Goal: Information Seeking & Learning: Get advice/opinions

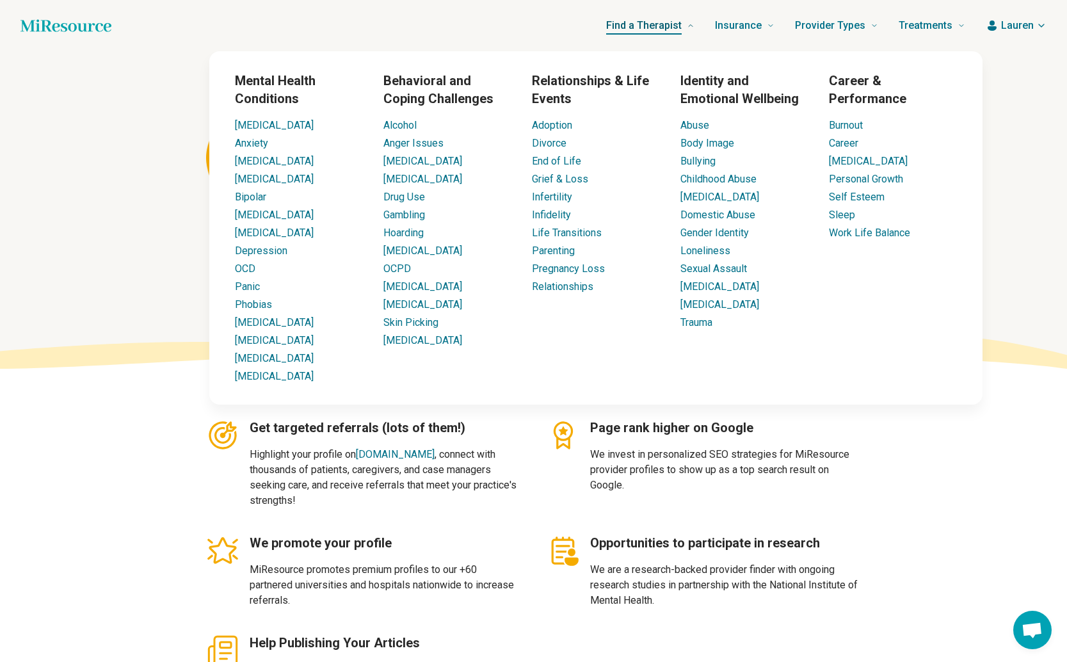
click at [670, 26] on span "Find a Therapist" at bounding box center [644, 26] width 76 height 18
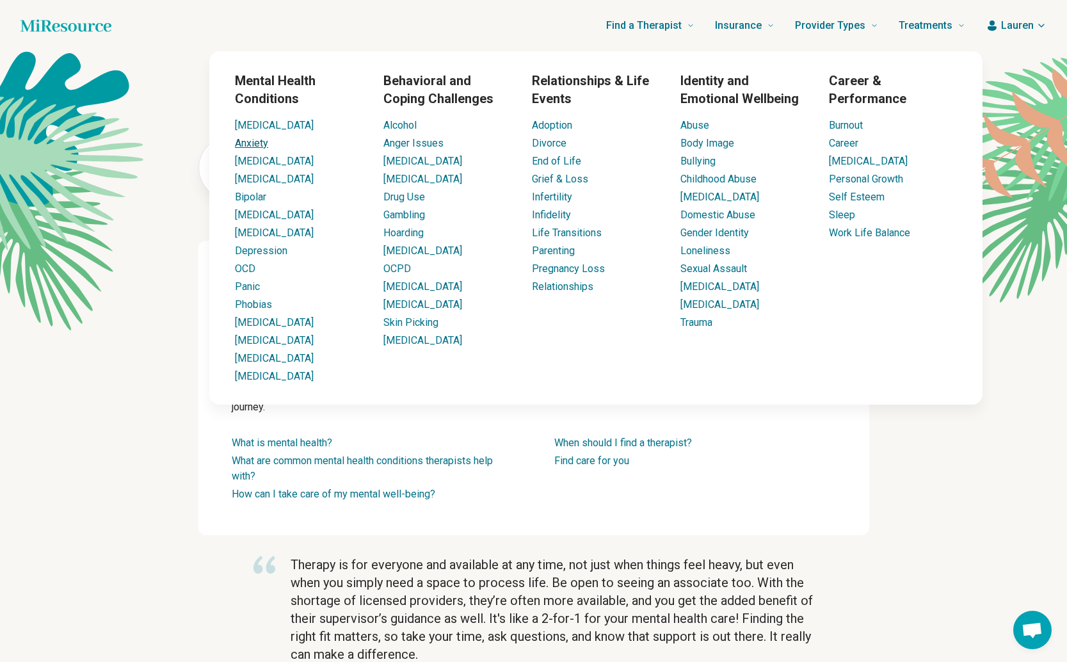
click at [248, 142] on link "Anxiety" at bounding box center [251, 143] width 33 height 12
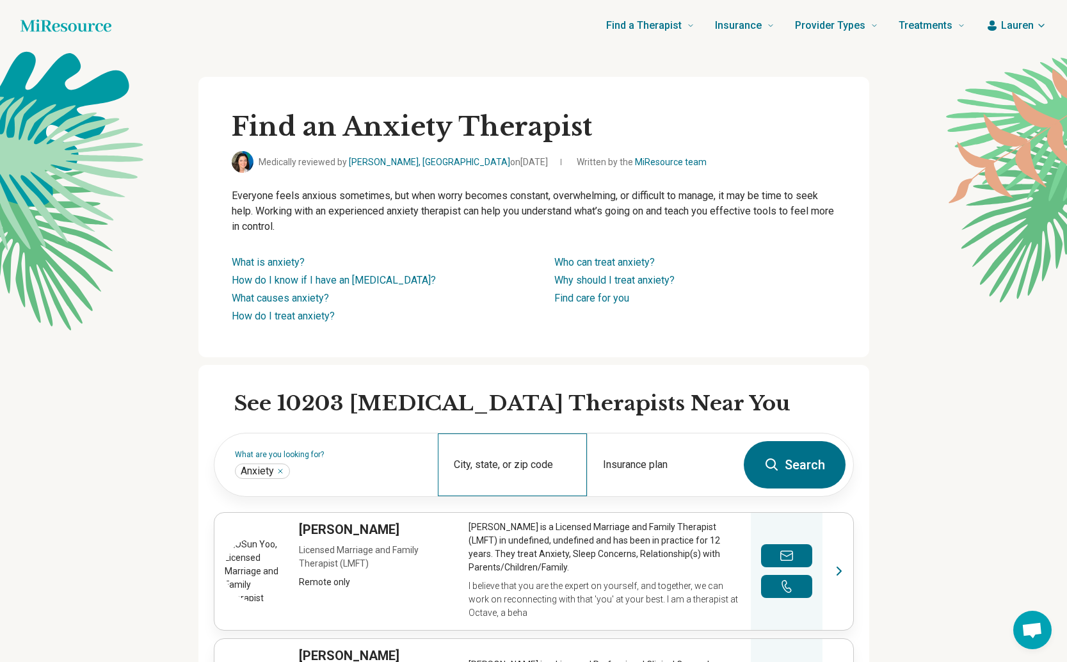
click at [551, 465] on div "City, state, or zip code" at bounding box center [512, 464] width 149 height 63
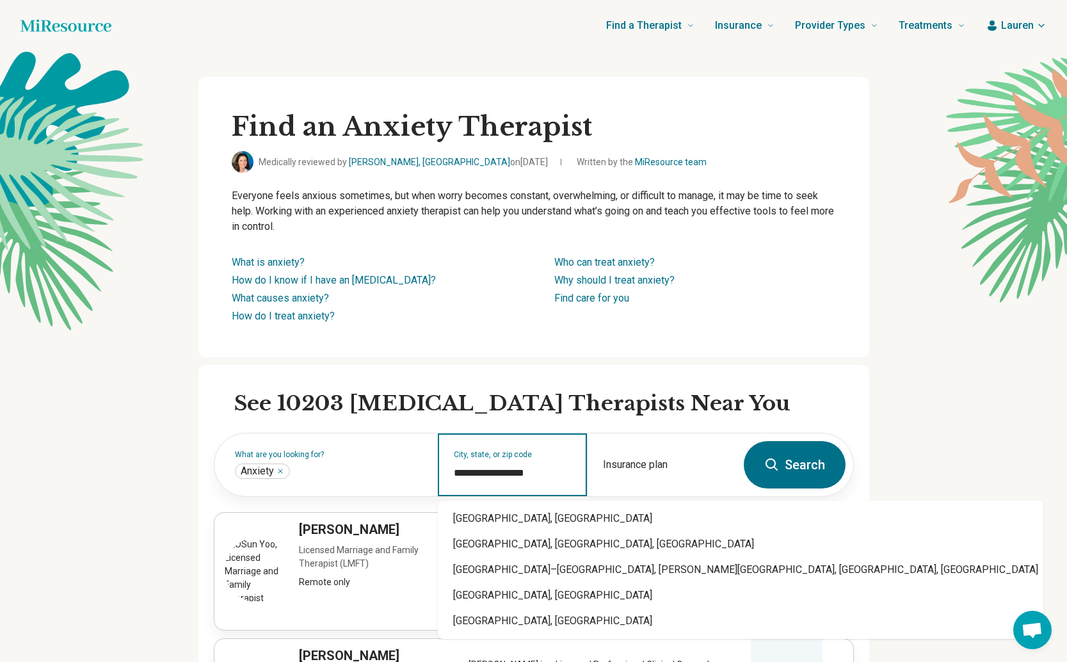
type input "**********"
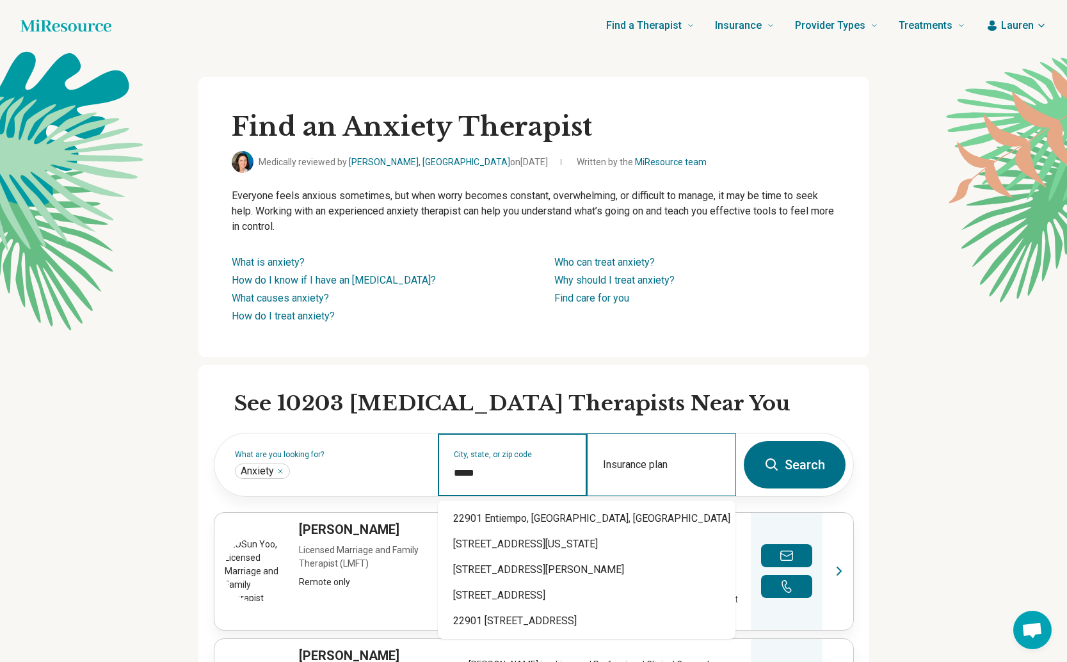
type input "*****"
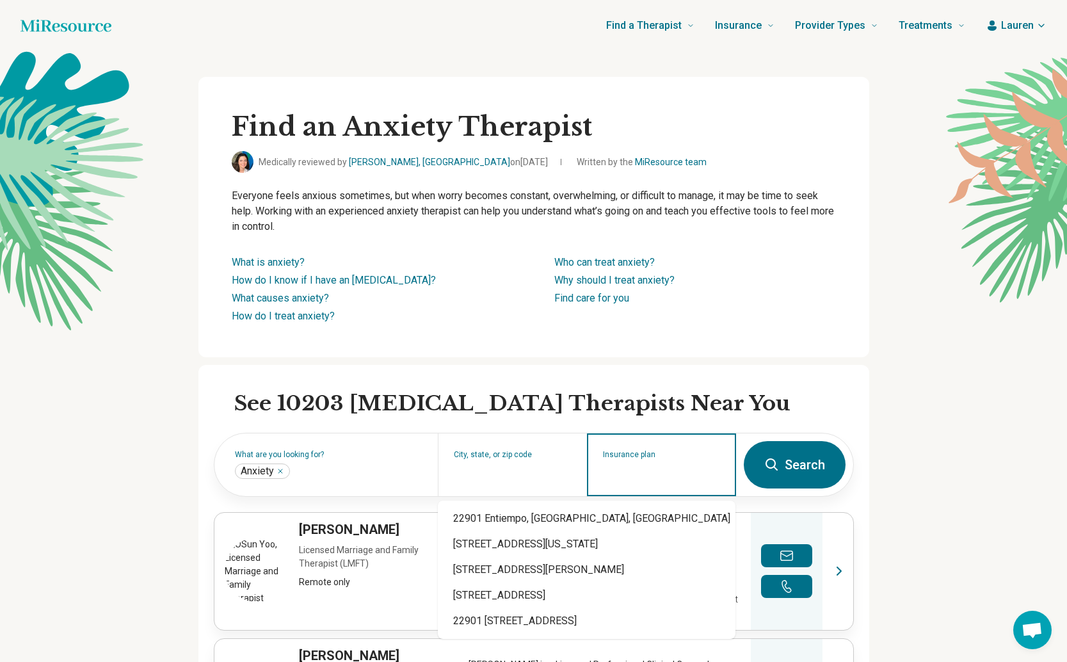
click at [661, 468] on input "Insurance plan" at bounding box center [662, 472] width 118 height 15
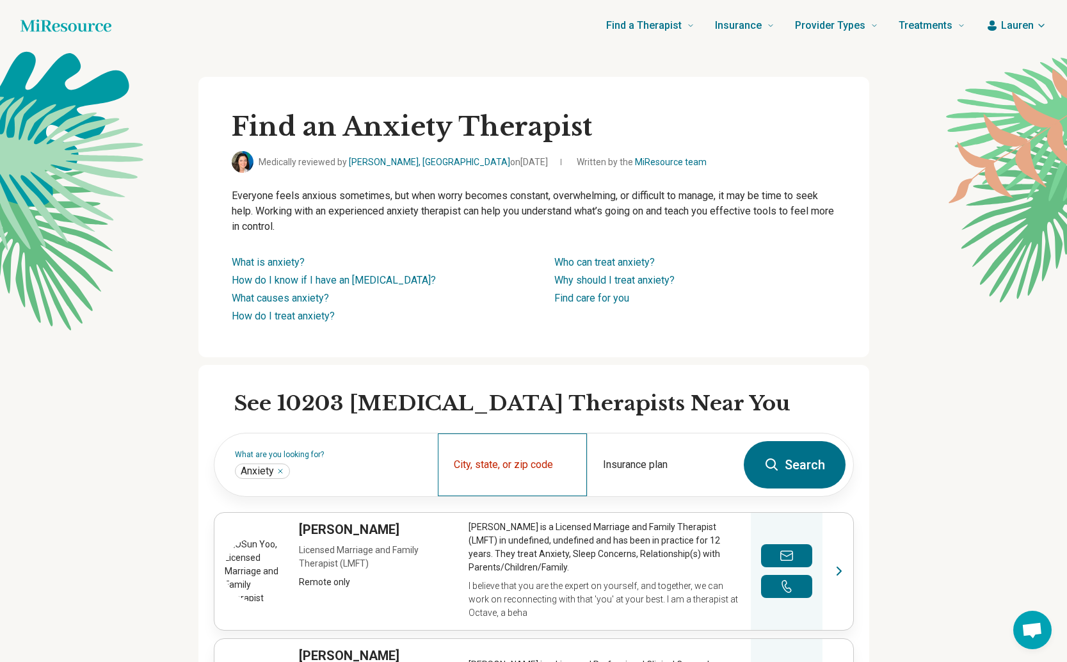
click at [542, 462] on div "City, state, or zip code" at bounding box center [512, 464] width 149 height 63
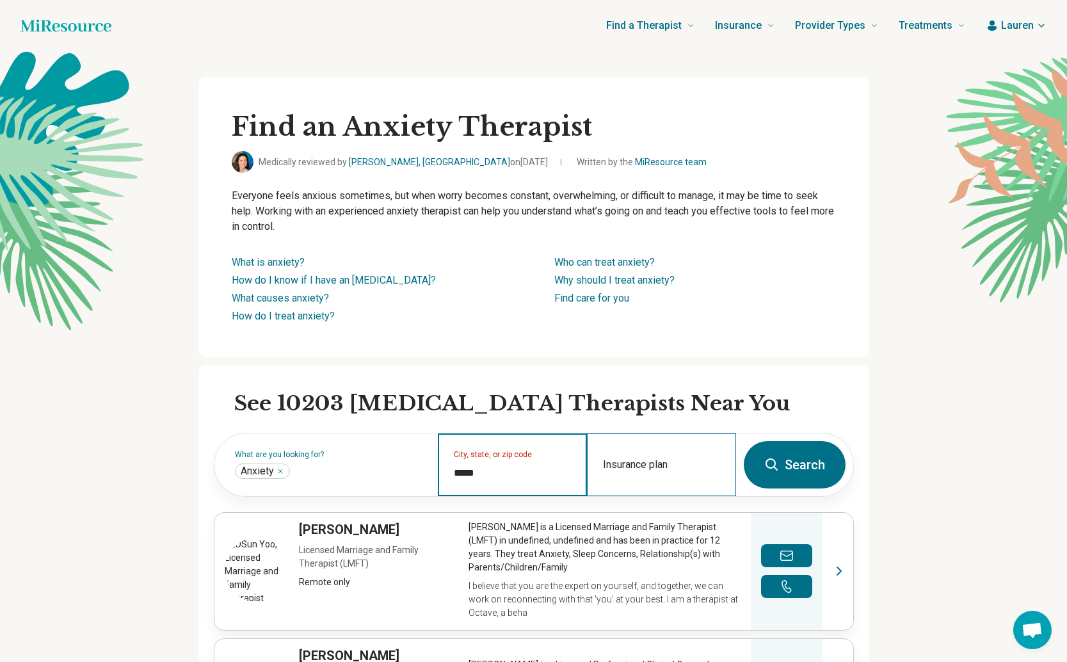
type input "*****"
click at [698, 465] on div "Insurance plan" at bounding box center [661, 464] width 149 height 63
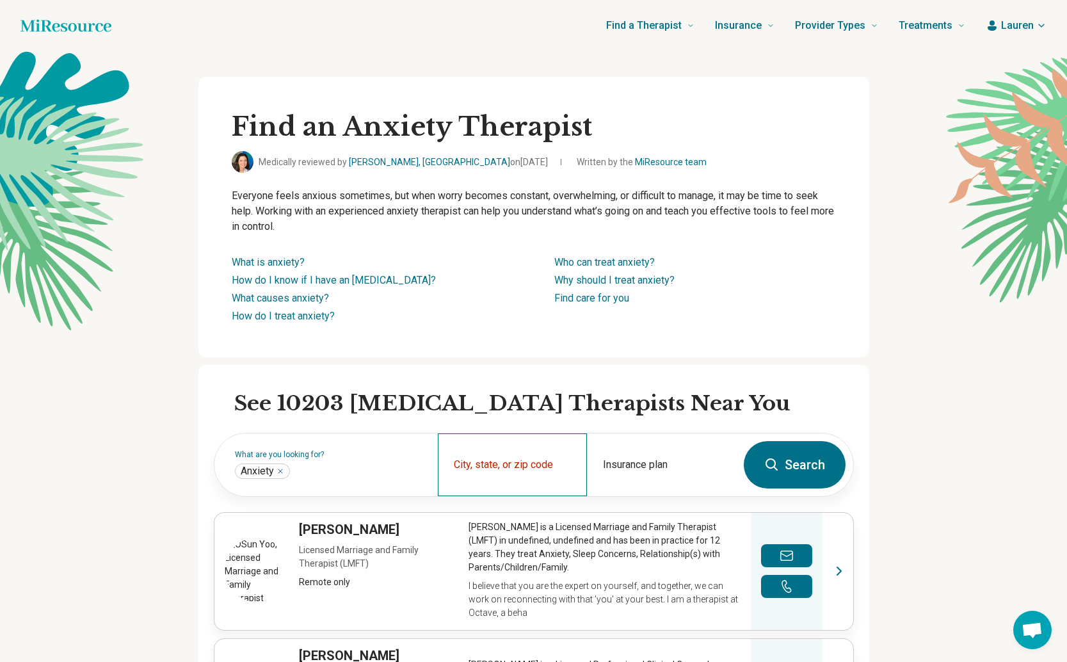
click at [551, 462] on div "City, state, or zip code" at bounding box center [512, 464] width 149 height 63
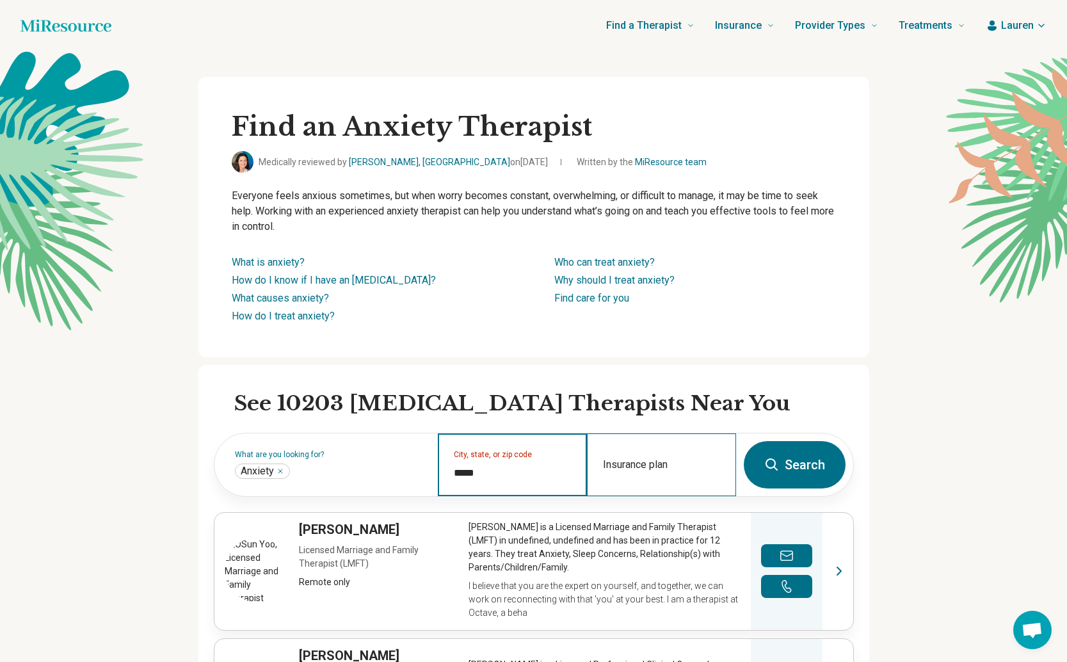
type input "*****"
click at [650, 465] on div "Insurance plan" at bounding box center [661, 464] width 149 height 63
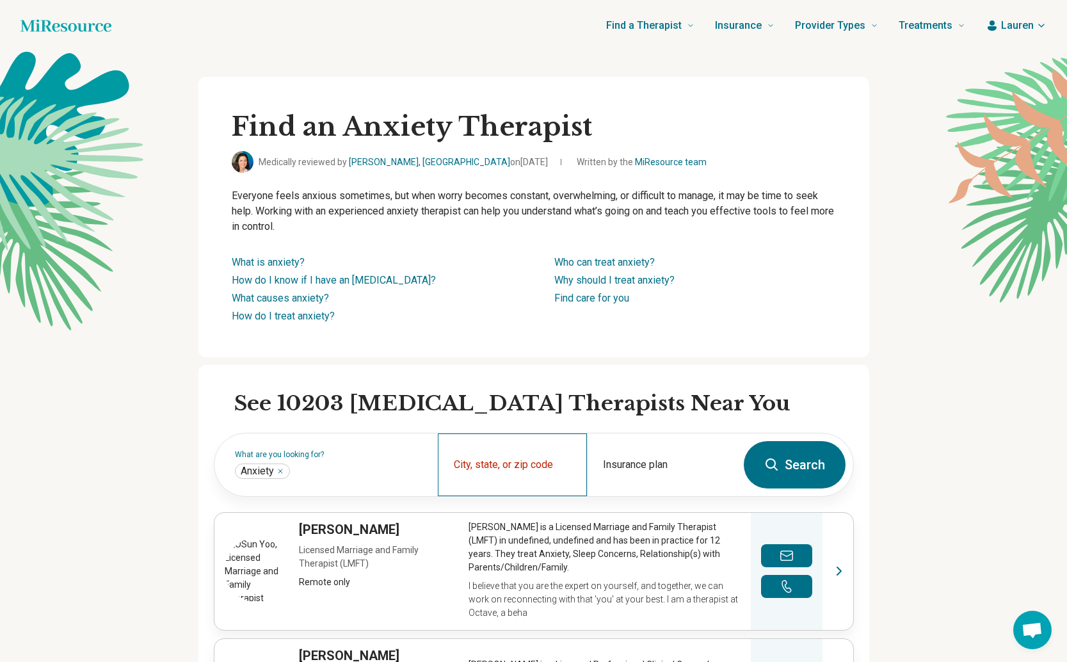
click at [525, 462] on div "City, state, or zip code" at bounding box center [512, 464] width 149 height 63
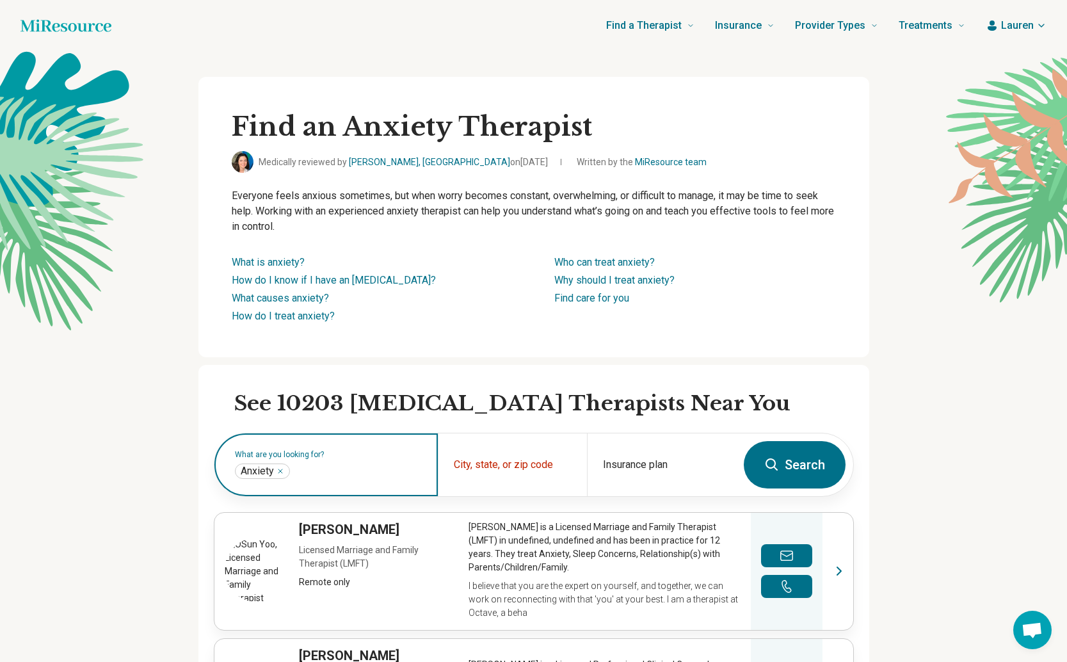
click at [416, 475] on input "text" at bounding box center [358, 470] width 130 height 15
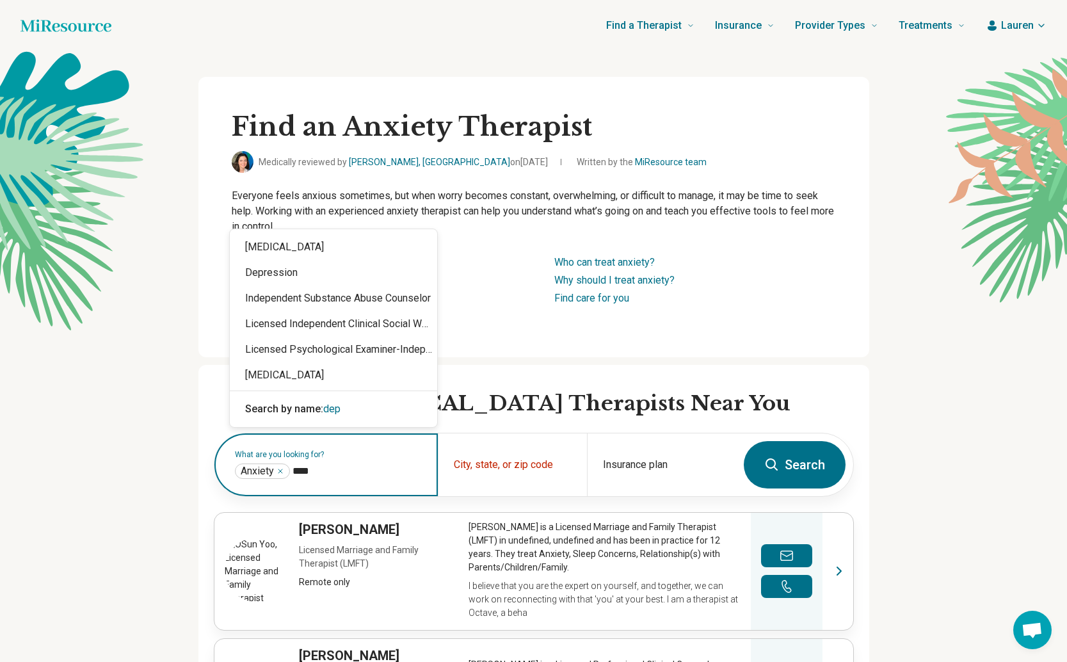
type input "*****"
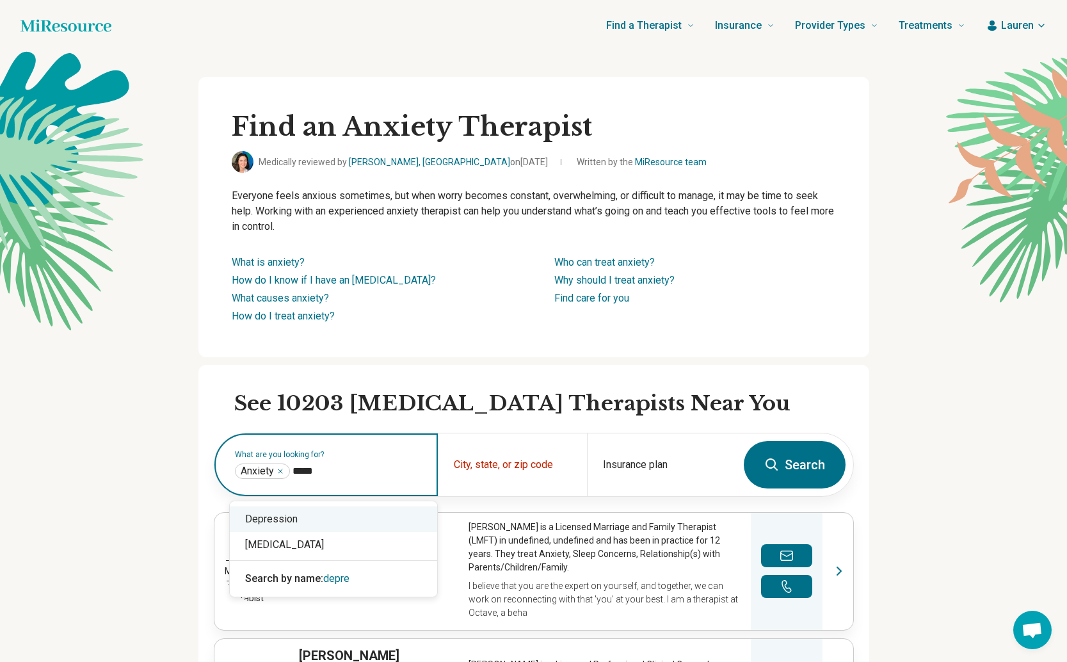
click at [423, 521] on div "Depression" at bounding box center [333, 519] width 207 height 26
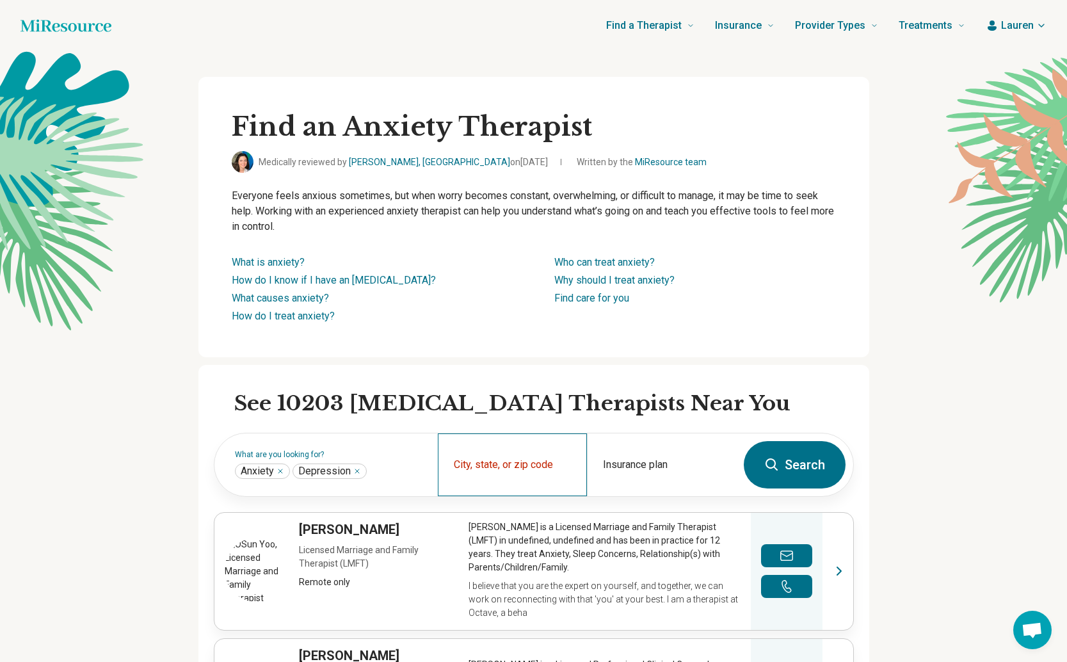
click at [490, 465] on div "City, state, or zip code" at bounding box center [512, 464] width 149 height 63
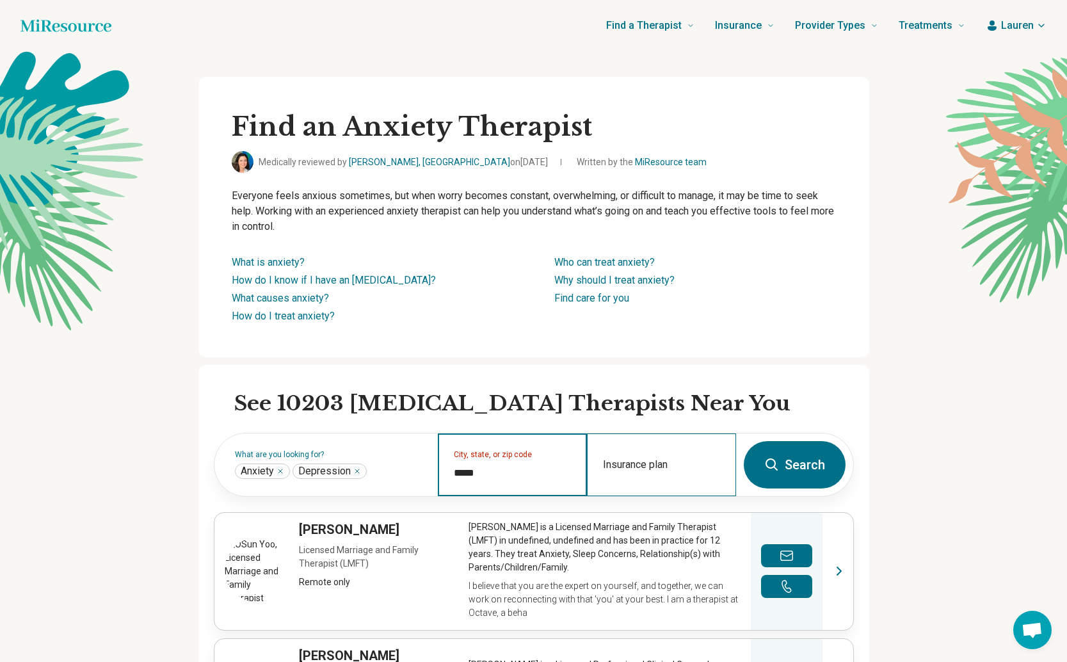
type input "*****"
click at [618, 460] on div "Insurance plan" at bounding box center [661, 464] width 149 height 63
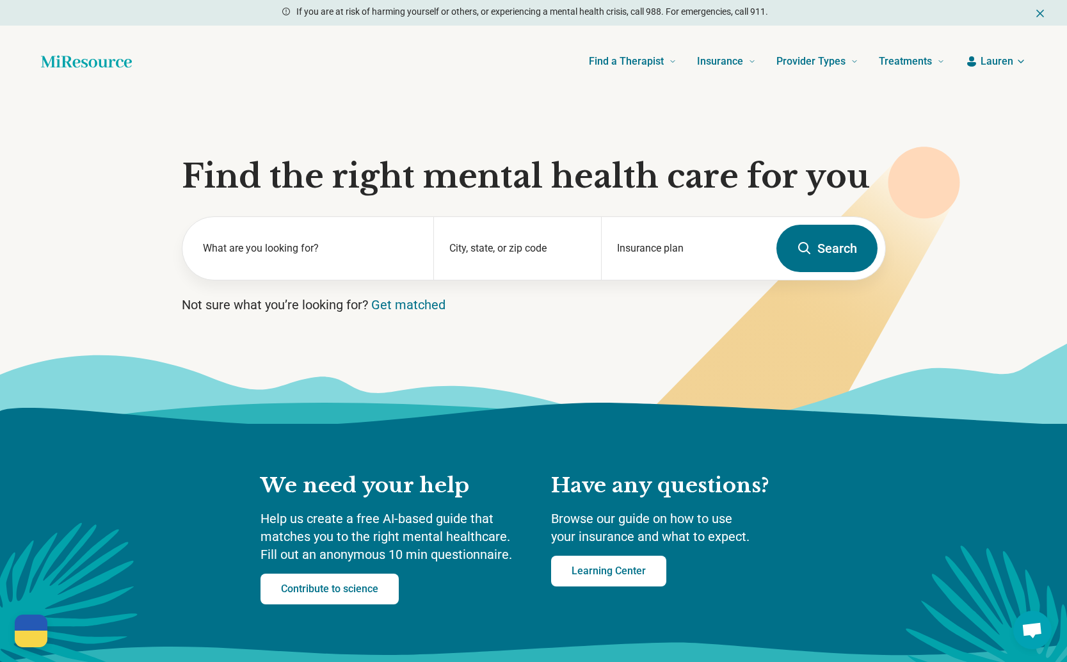
scroll to position [0, 1]
click at [361, 265] on div "What are you looking for?" at bounding box center [308, 248] width 252 height 63
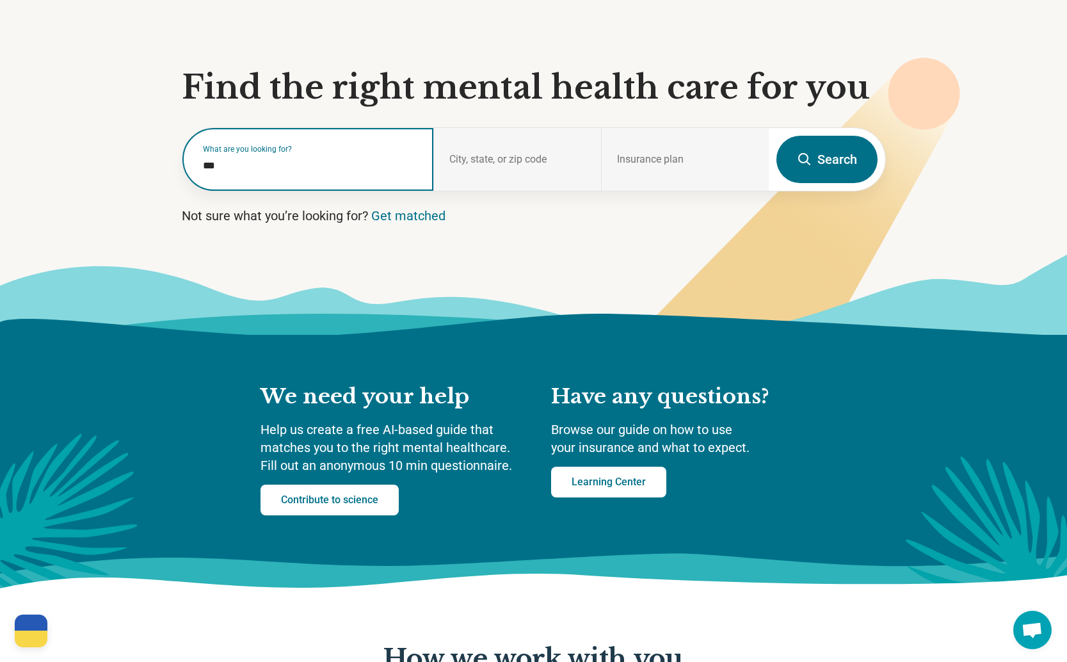
scroll to position [90, 0]
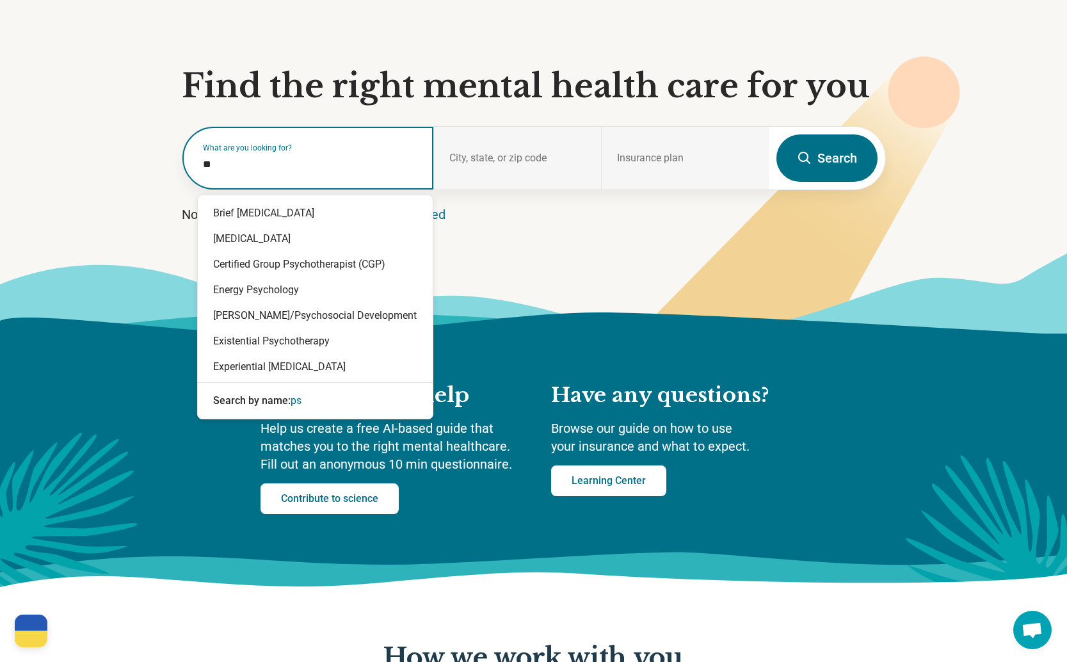
type input "*"
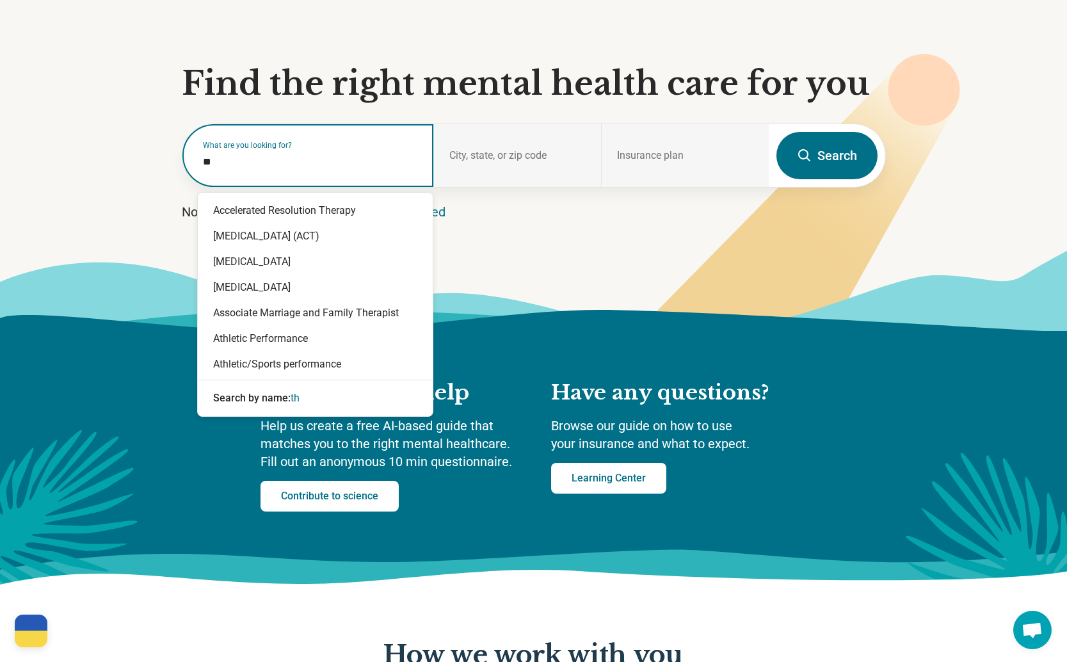
type input "*"
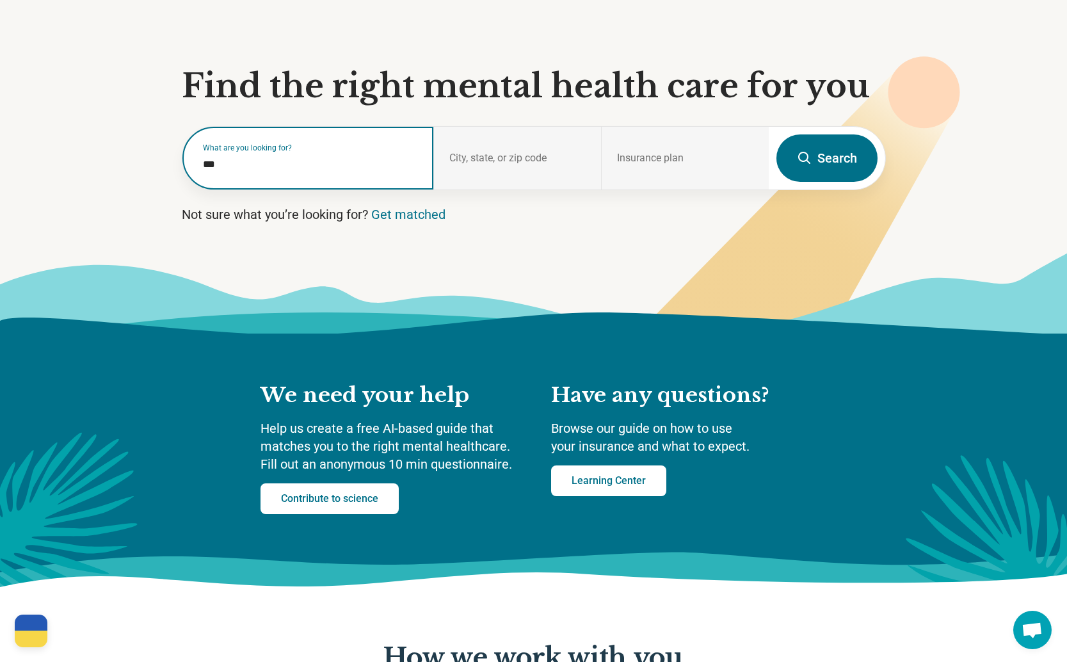
scroll to position [90, 0]
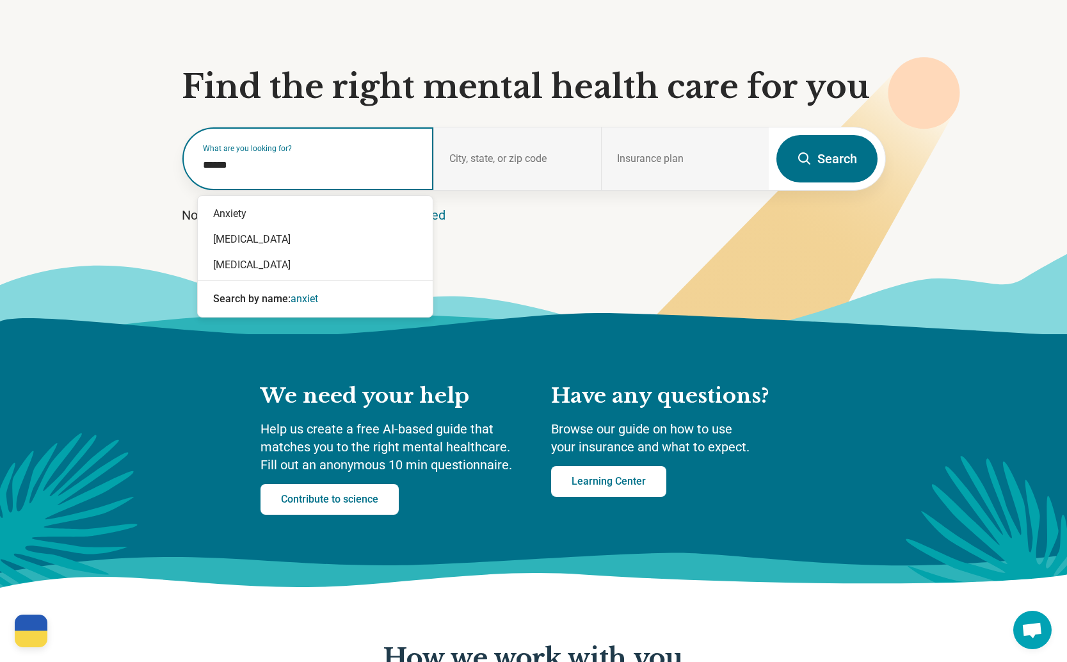
type input "*******"
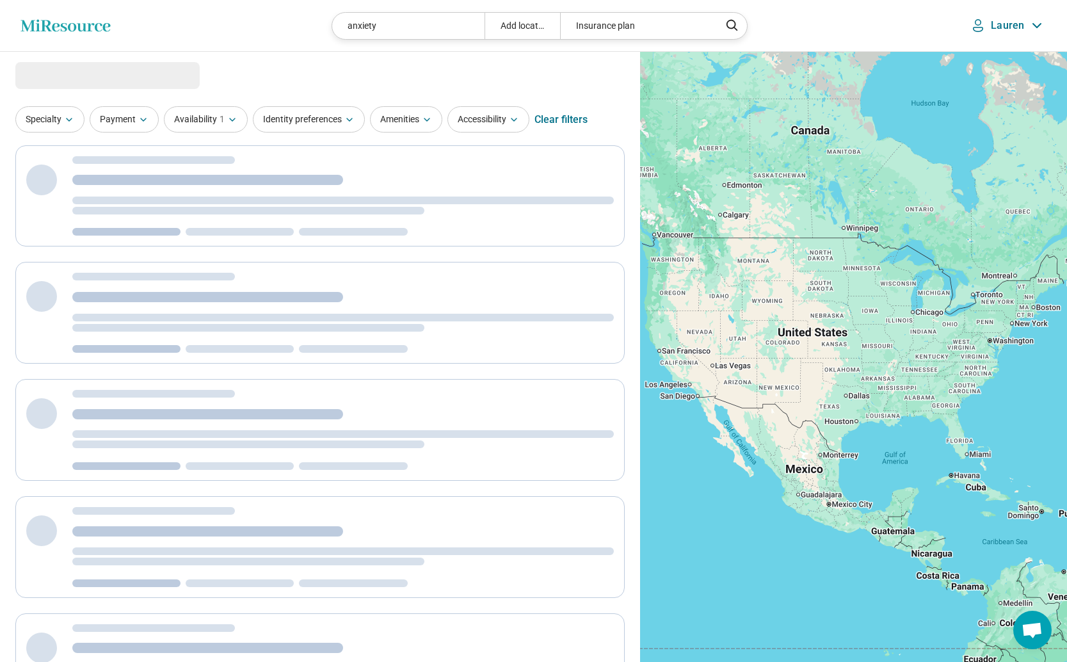
select select "***"
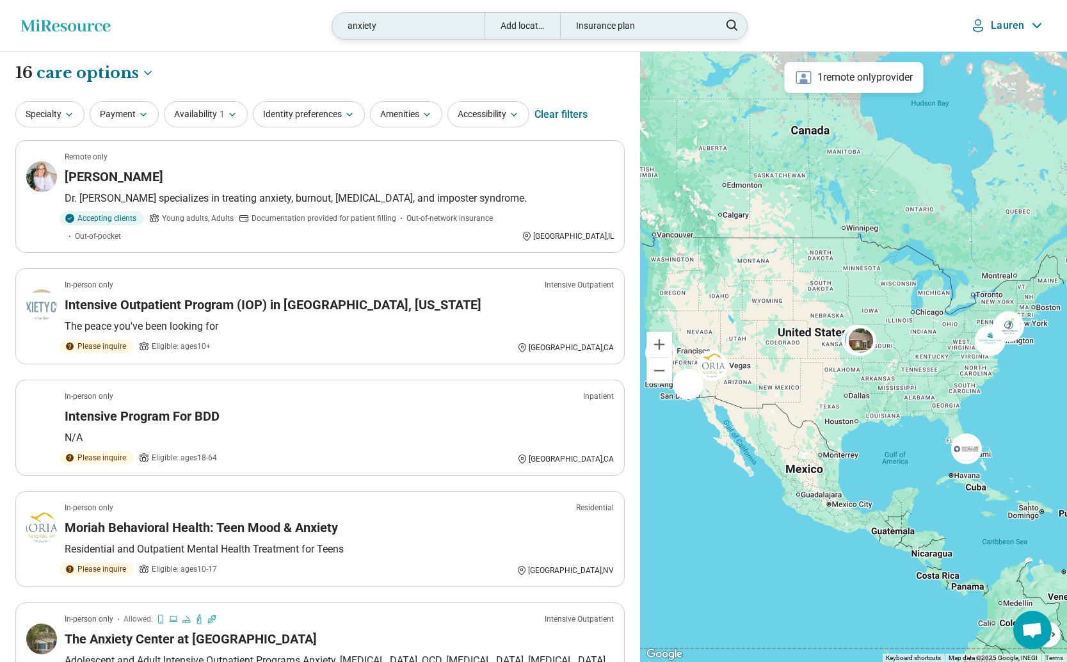
click at [521, 22] on div "Add location" at bounding box center [523, 26] width 76 height 26
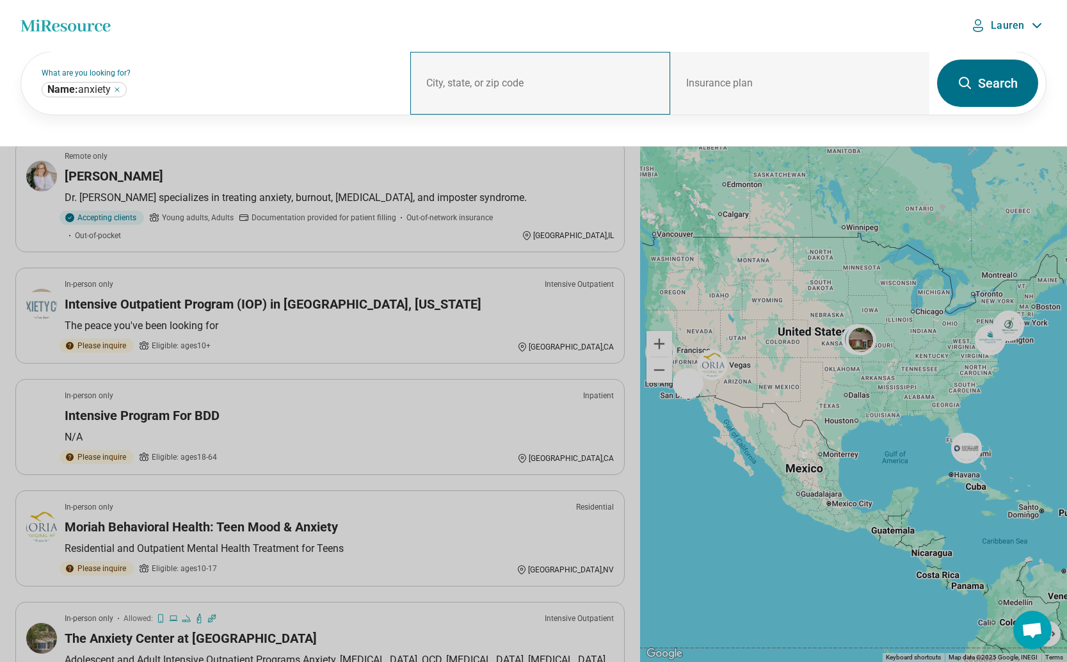
click at [506, 83] on div "City, state, or zip code" at bounding box center [539, 83] width 259 height 63
click at [431, 72] on div "City, state, or zip code" at bounding box center [539, 83] width 259 height 63
click at [460, 68] on div "City, state, or zip code" at bounding box center [539, 83] width 259 height 63
click at [520, 77] on div "City, state, or zip code" at bounding box center [539, 83] width 259 height 63
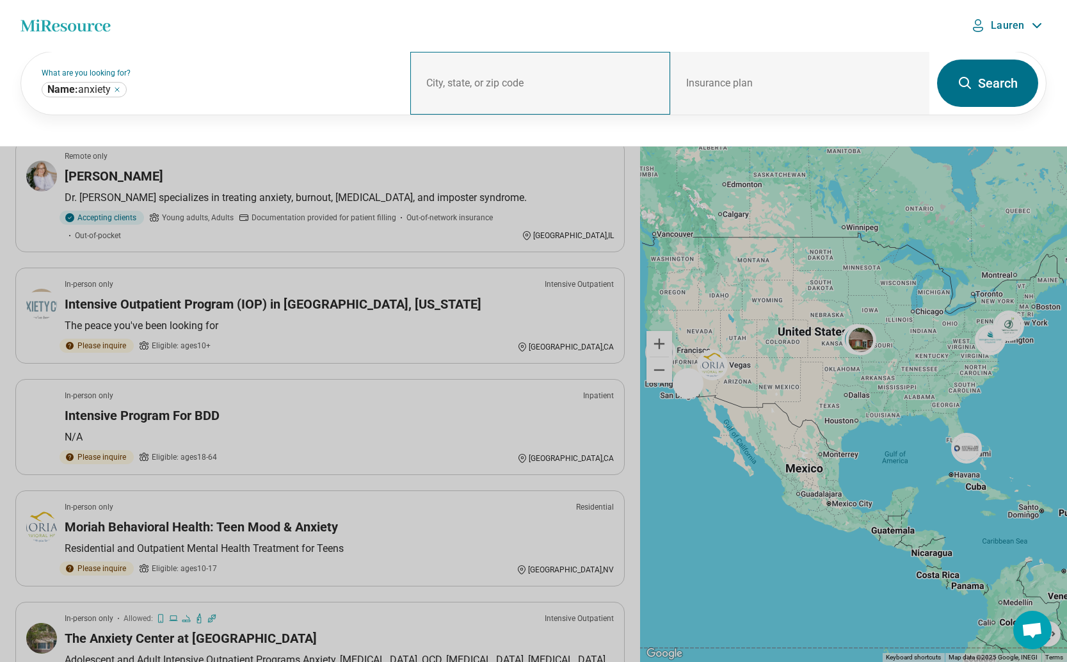
scroll to position [3, 1]
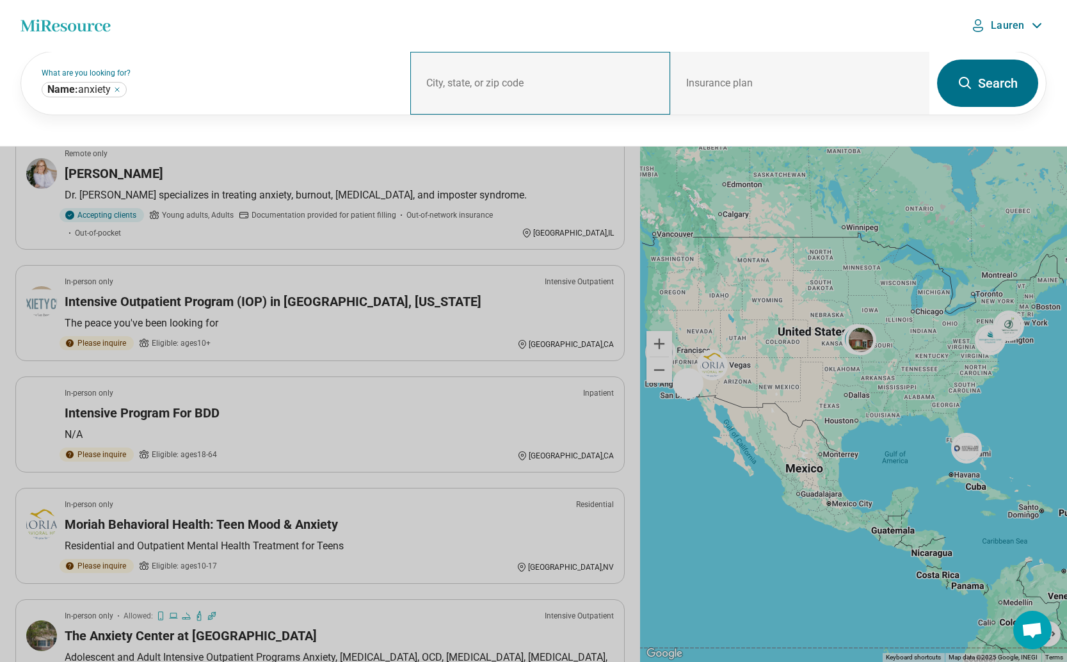
click at [474, 83] on div "City, state, or zip code" at bounding box center [539, 83] width 259 height 63
click at [542, 85] on div "City, state, or zip code" at bounding box center [539, 83] width 259 height 63
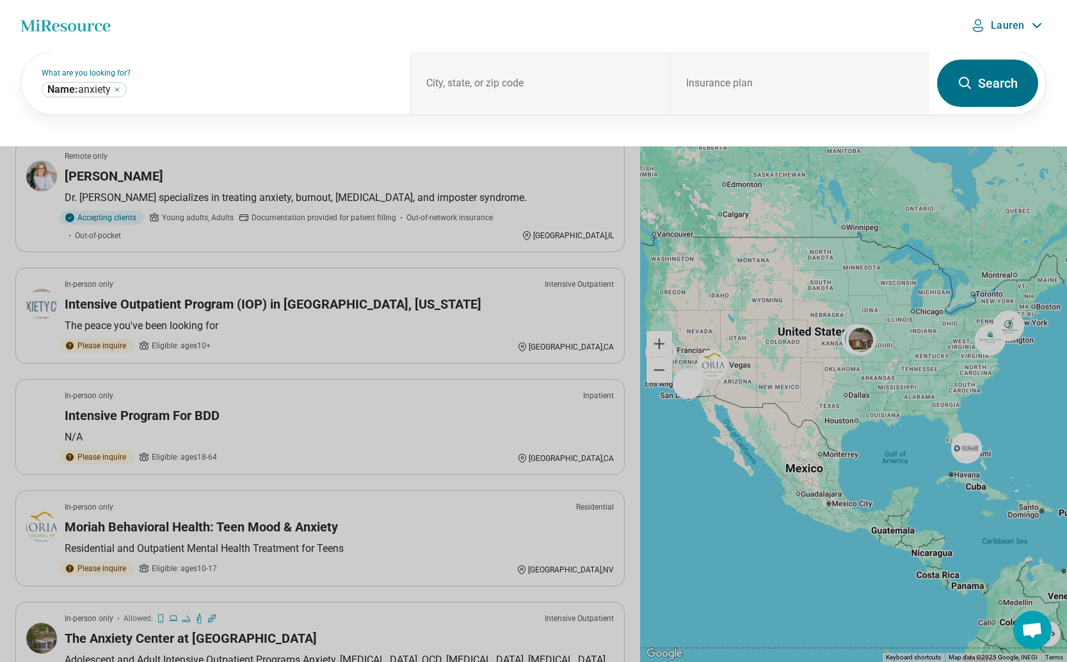
scroll to position [1, 0]
click at [656, 338] on button at bounding box center [533, 331] width 1067 height 662
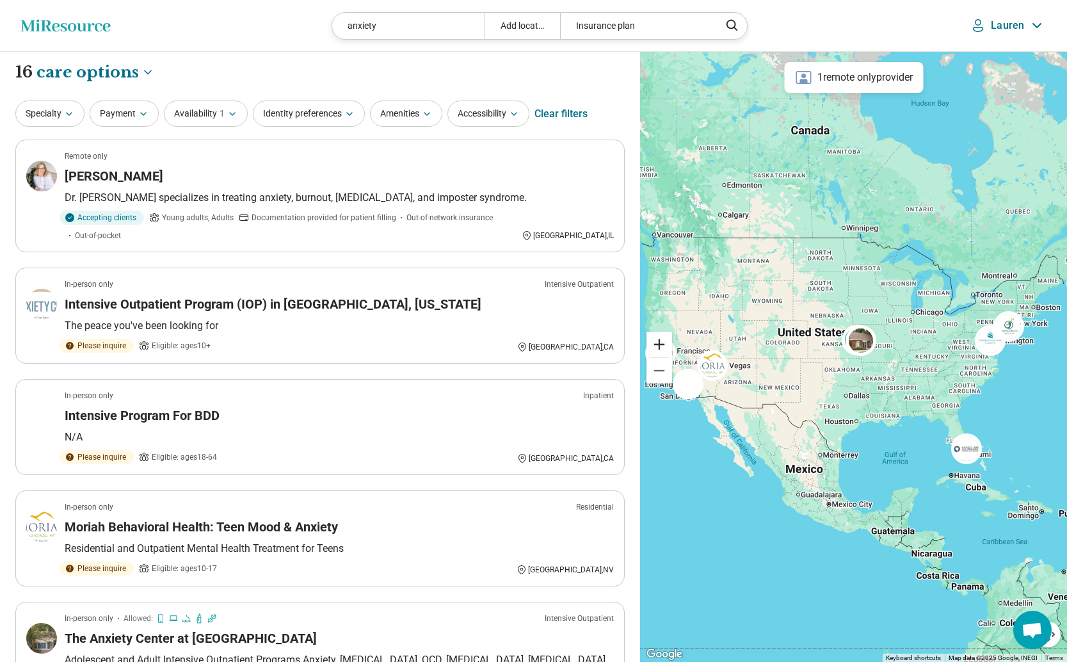
click at [659, 344] on button "Zoom in" at bounding box center [660, 345] width 26 height 26
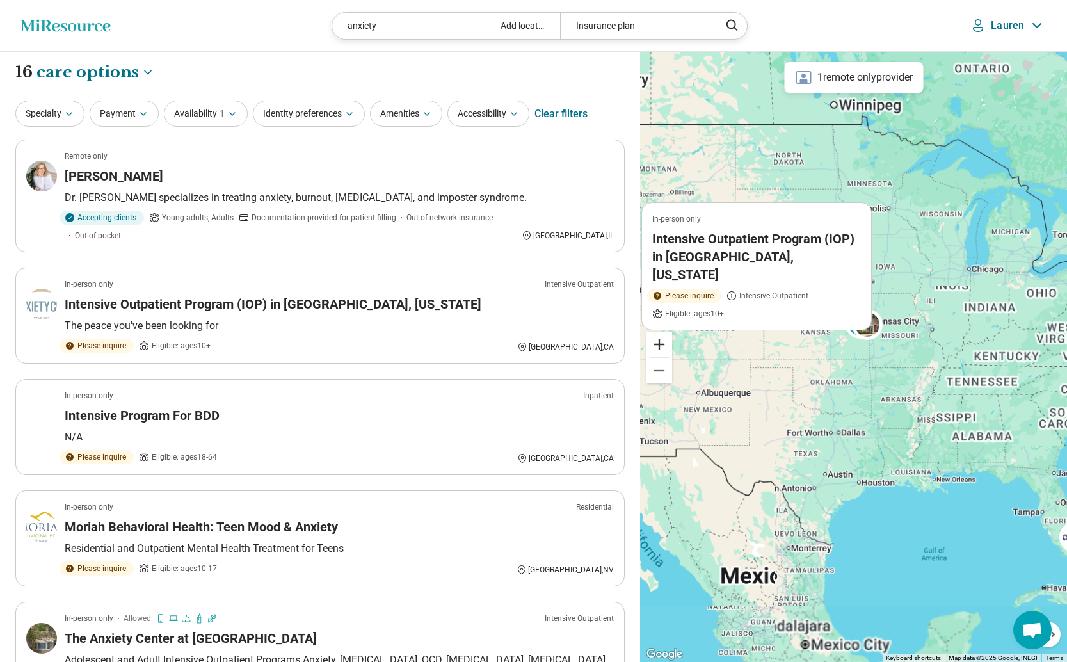
scroll to position [0, 0]
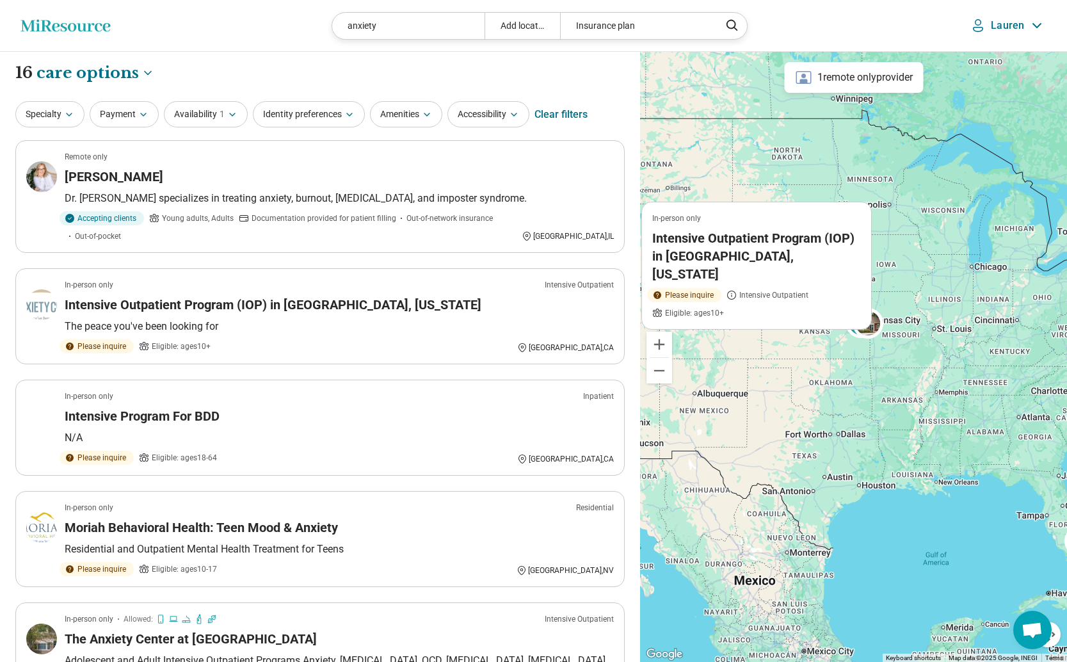
click at [659, 344] on button "Zoom in" at bounding box center [660, 345] width 26 height 26
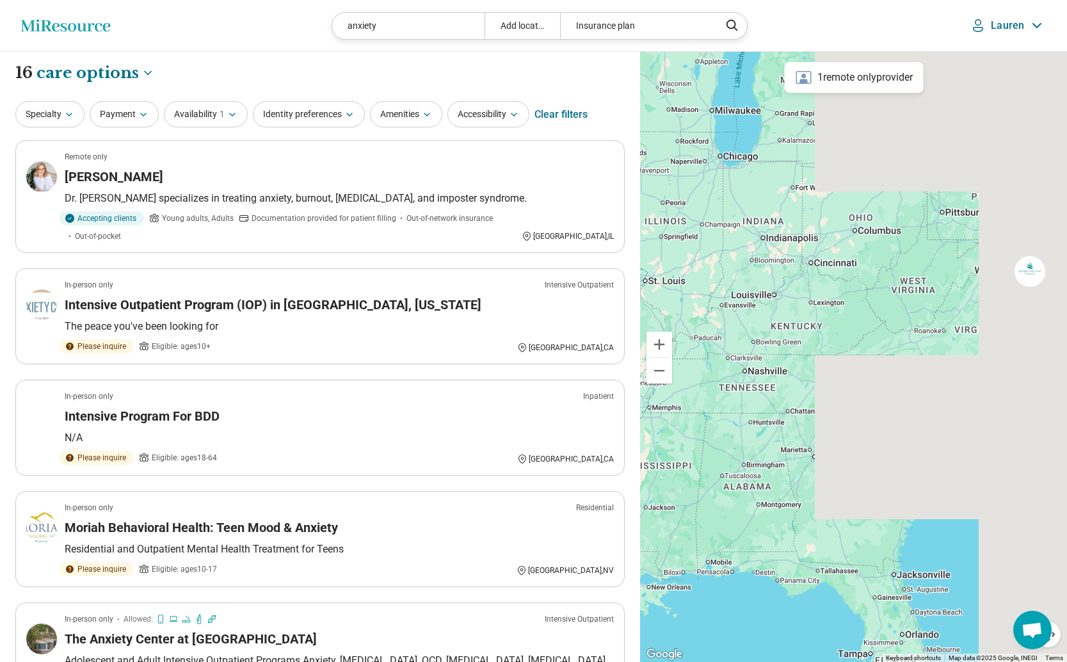
drag, startPoint x: 976, startPoint y: 369, endPoint x: 606, endPoint y: 350, distance: 370.6
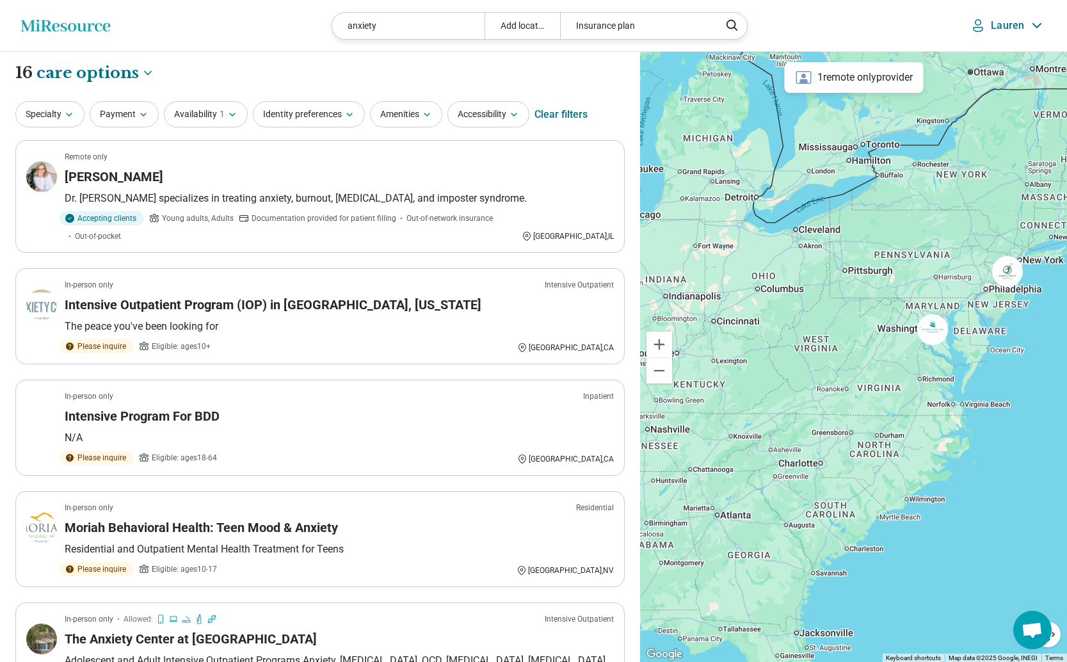
drag, startPoint x: 863, startPoint y: 353, endPoint x: 778, endPoint y: 414, distance: 104.1
click at [784, 415] on div "2" at bounding box center [853, 357] width 427 height 611
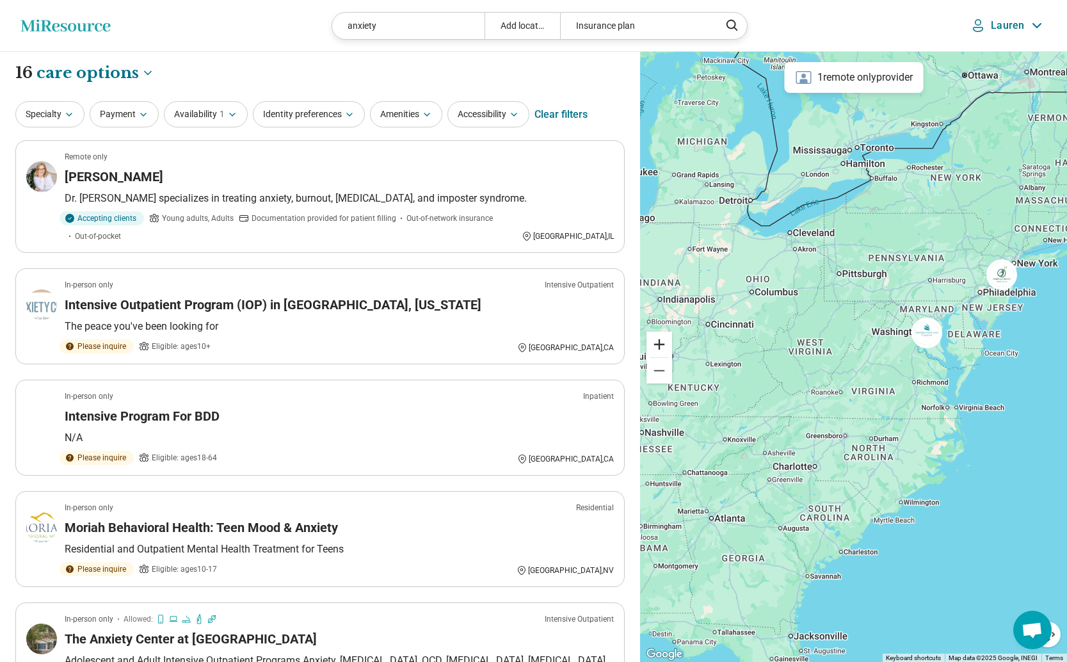
click at [657, 345] on button "Zoom in" at bounding box center [660, 345] width 26 height 26
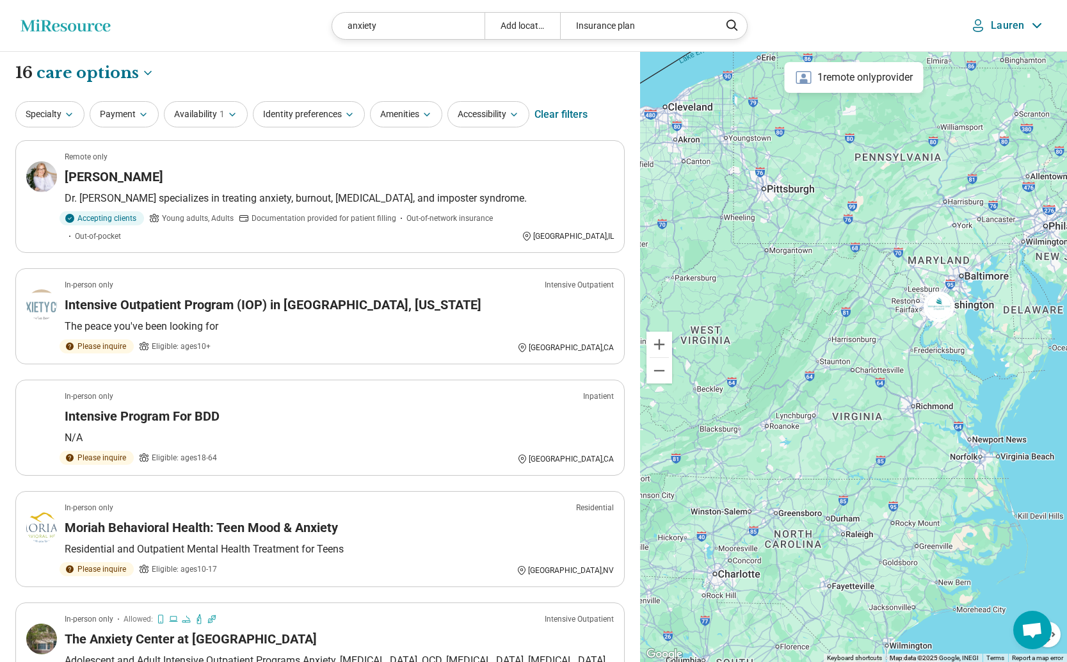
drag, startPoint x: 951, startPoint y: 400, endPoint x: 888, endPoint y: 399, distance: 62.7
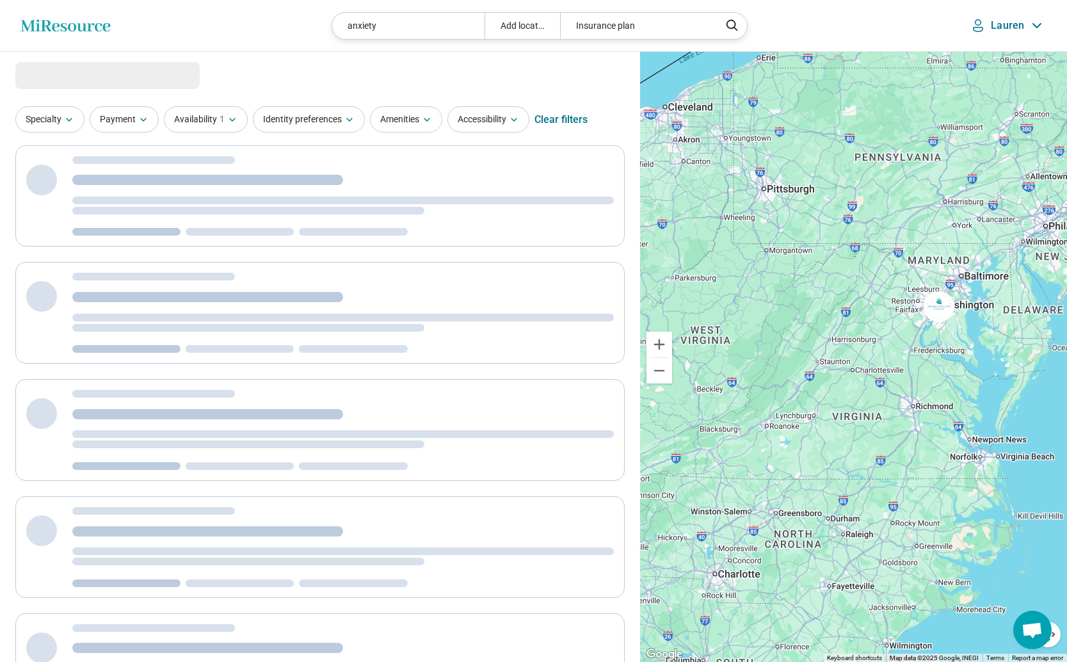
select select "***"
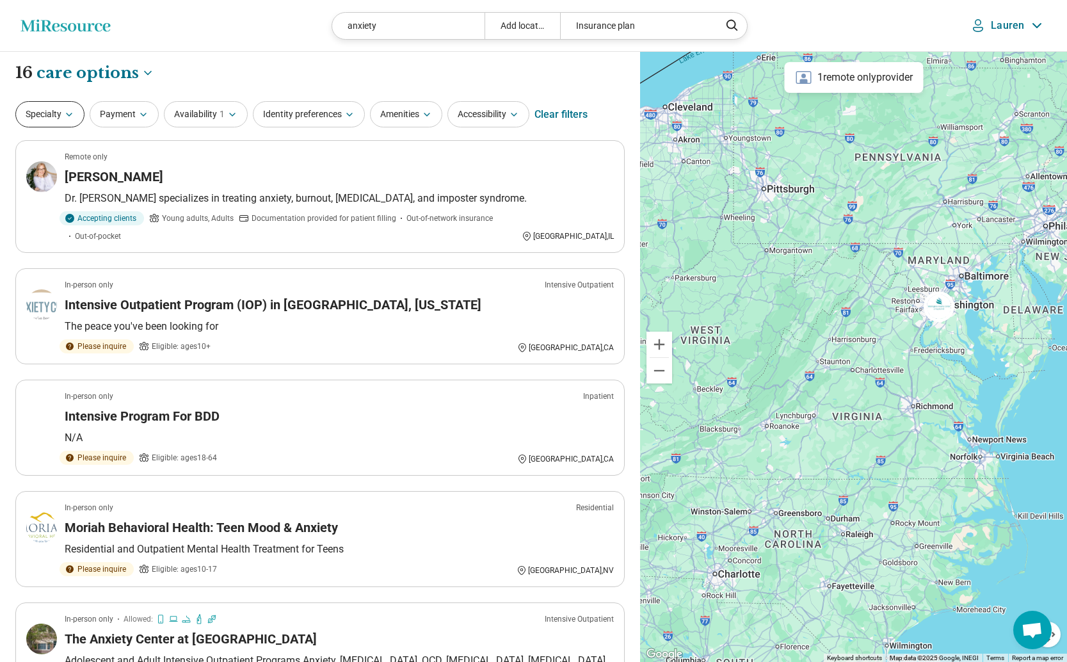
click at [70, 115] on icon "button" at bounding box center [69, 114] width 10 height 10
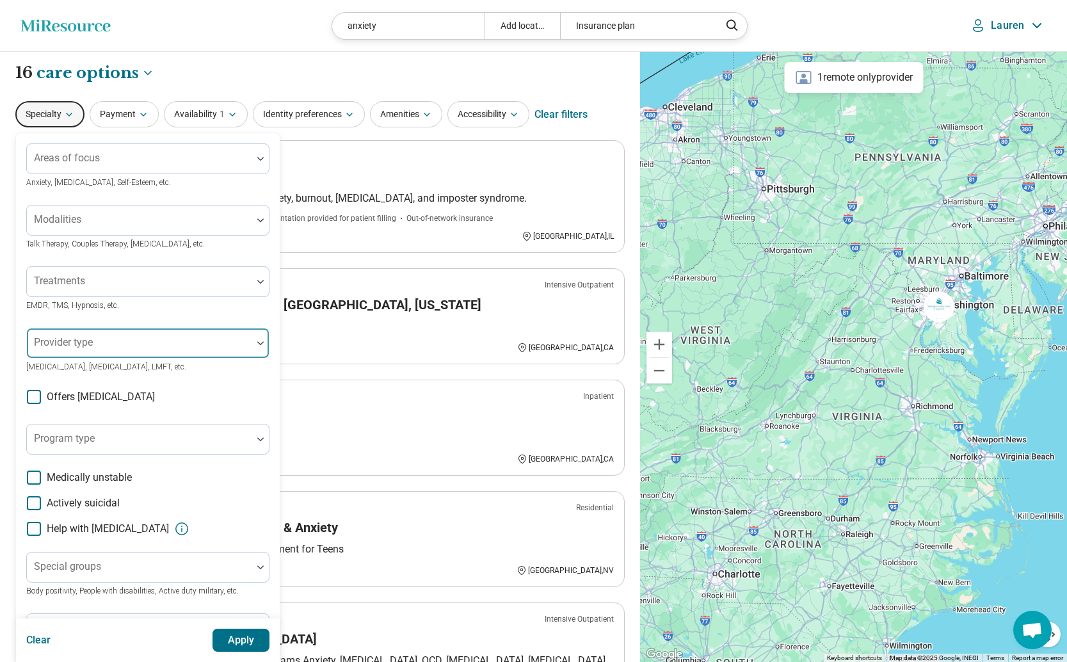
click at [250, 348] on div at bounding box center [139, 343] width 225 height 28
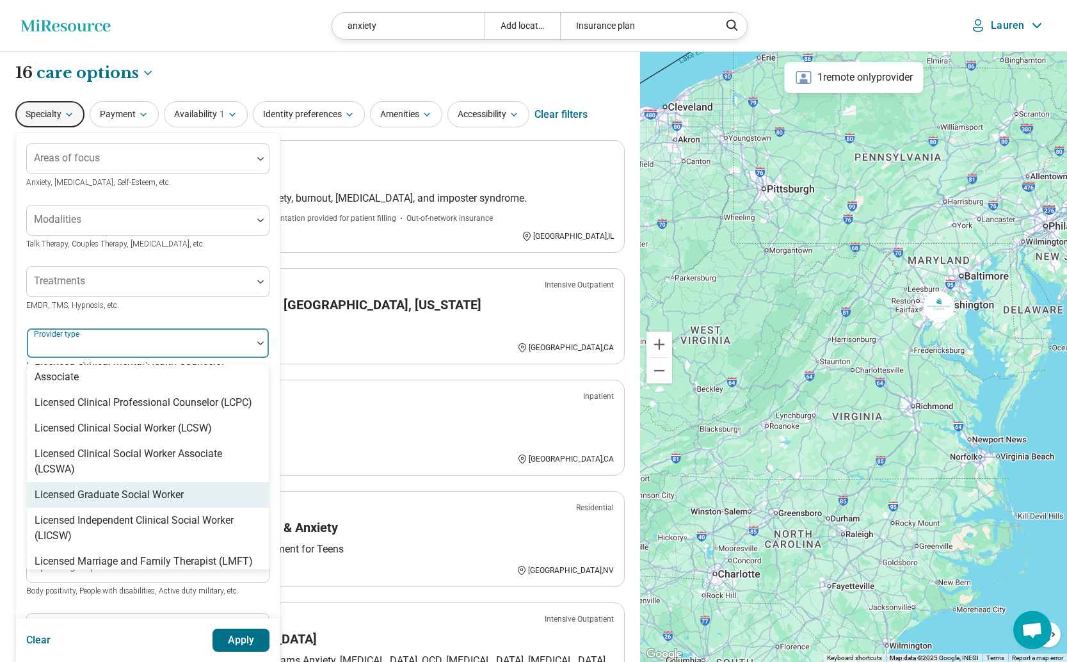
scroll to position [734, 0]
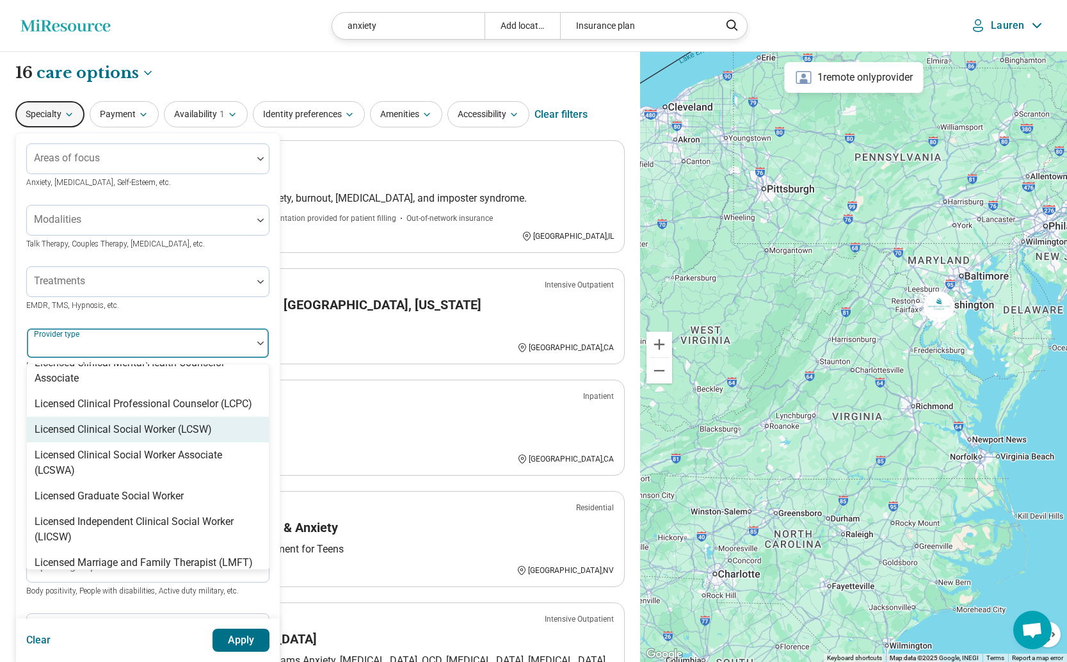
click at [189, 417] on div "Licensed Clinical Social Worker (LCSW)" at bounding box center [148, 430] width 242 height 26
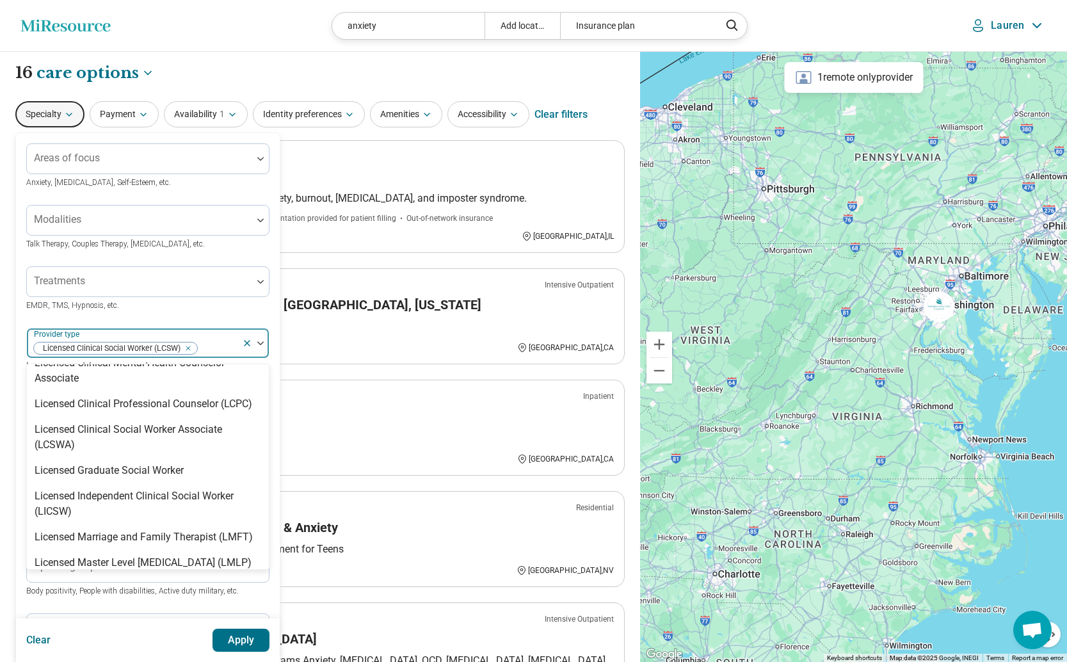
click at [241, 636] on button "Apply" at bounding box center [242, 640] width 58 height 23
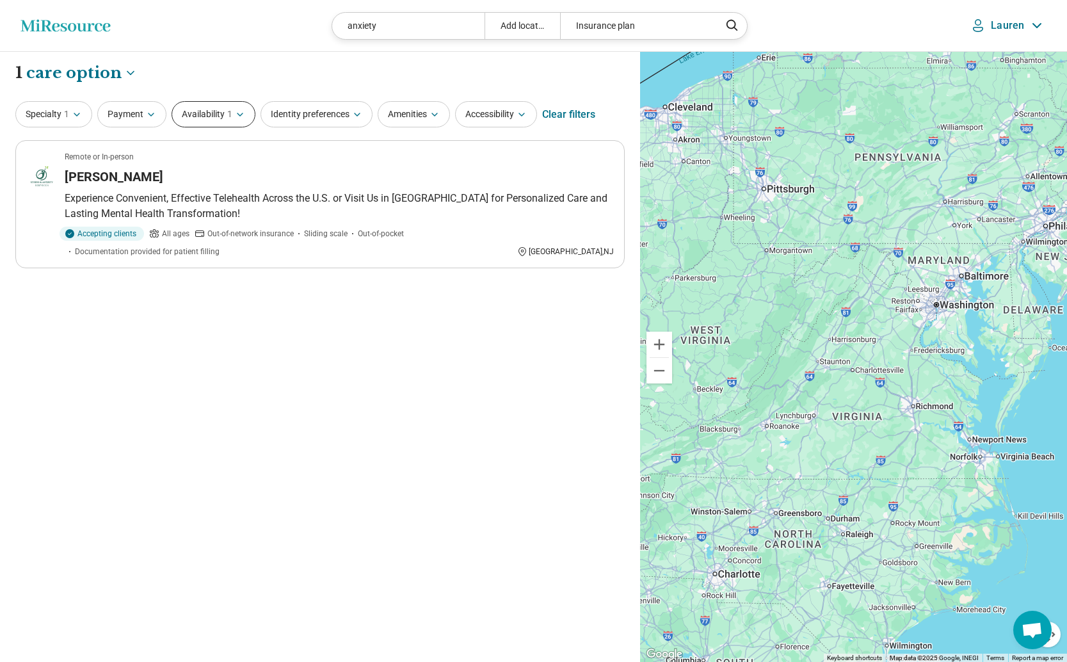
click at [208, 121] on button "Availability 1" at bounding box center [214, 114] width 84 height 26
